Goal: Task Accomplishment & Management: Complete application form

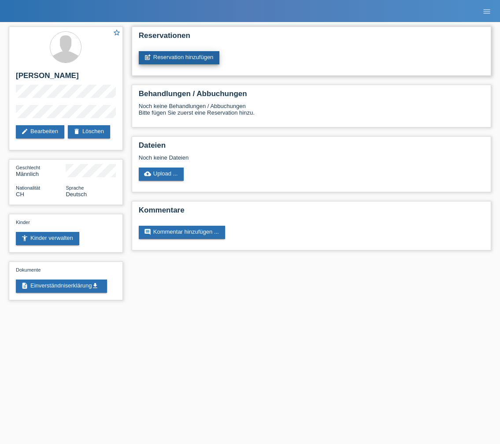
click at [206, 60] on link "post_add Reservation hinzufügen" at bounding box center [179, 57] width 81 height 13
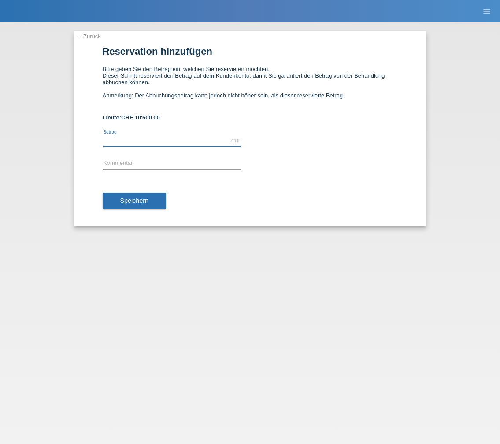
click at [190, 142] on input "text" at bounding box center [172, 140] width 139 height 11
type input "1000.00"
click at [154, 166] on input "text" at bounding box center [172, 163] width 139 height 11
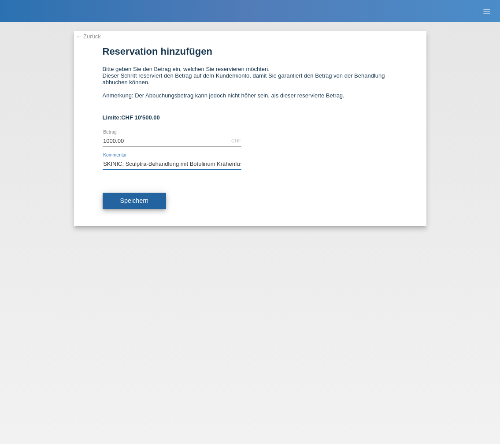
type input "SKINIC: Sculptra-Behandlung mit Botulinum Krähenfüsse"
click at [121, 208] on button "Speichern" at bounding box center [134, 201] width 63 height 17
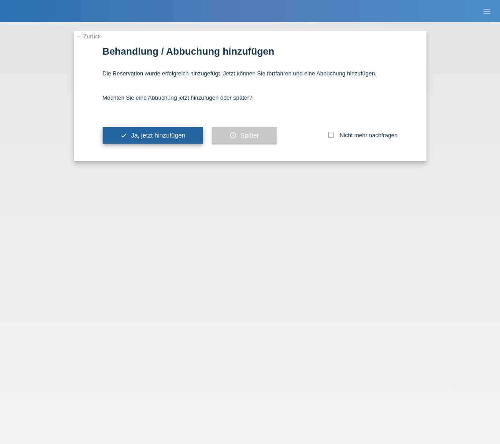
click at [170, 138] on span "Ja, jetzt hinzufügen" at bounding box center [158, 135] width 54 height 7
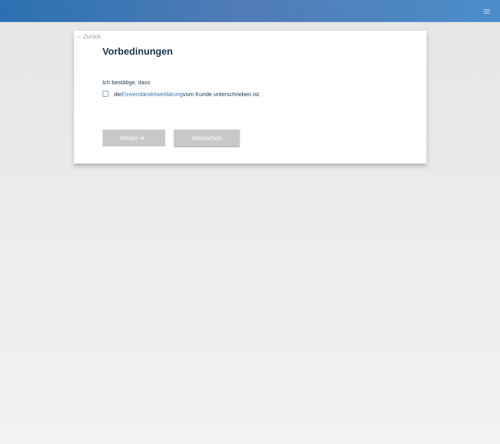
click at [103, 93] on icon at bounding box center [106, 94] width 6 height 6
click at [103, 93] on input "die Einverständniserklärung vom Kunde unterschrieben ist." at bounding box center [106, 94] width 6 height 6
checkbox input "true"
click at [123, 134] on button "Weiter arrow_forward" at bounding box center [134, 138] width 63 height 17
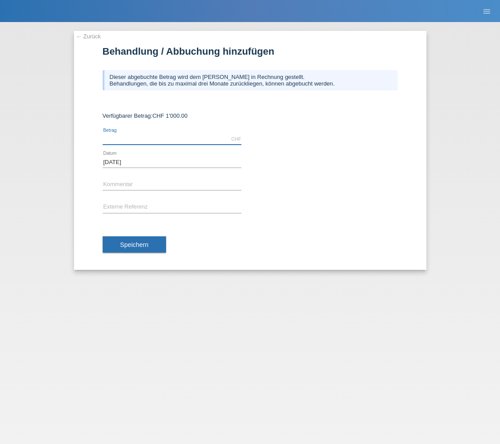
click at [143, 136] on input "text" at bounding box center [172, 139] width 139 height 11
type input "1000.00"
click at [156, 183] on input "text" at bounding box center [172, 184] width 139 height 11
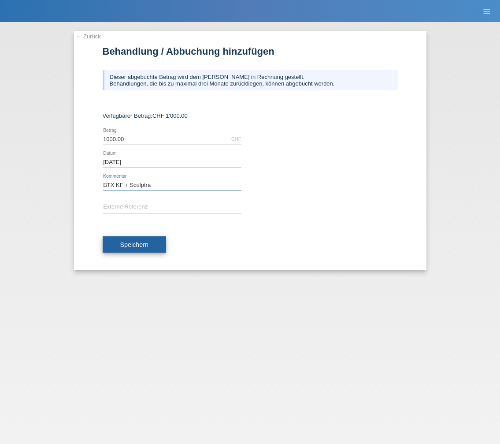
type input "BTX KF + Sculptra"
click at [134, 242] on span "Speichern" at bounding box center [134, 244] width 28 height 7
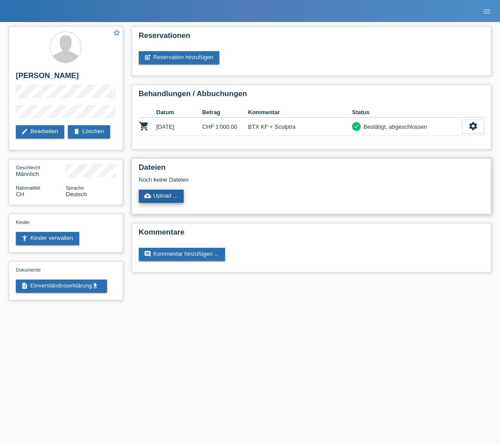
click at [171, 198] on link "cloud_upload Upload ..." at bounding box center [161, 196] width 45 height 13
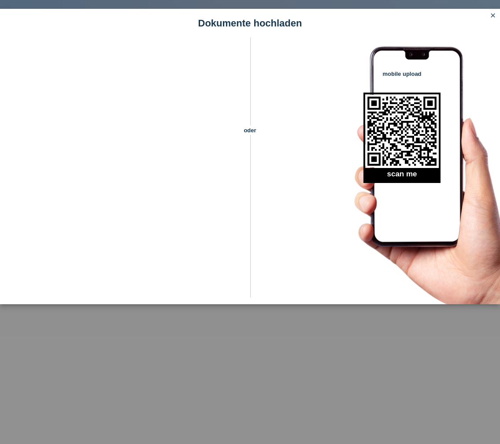
click at [495, 15] on icon "close" at bounding box center [493, 15] width 7 height 7
